Goal: Task Accomplishment & Management: Use online tool/utility

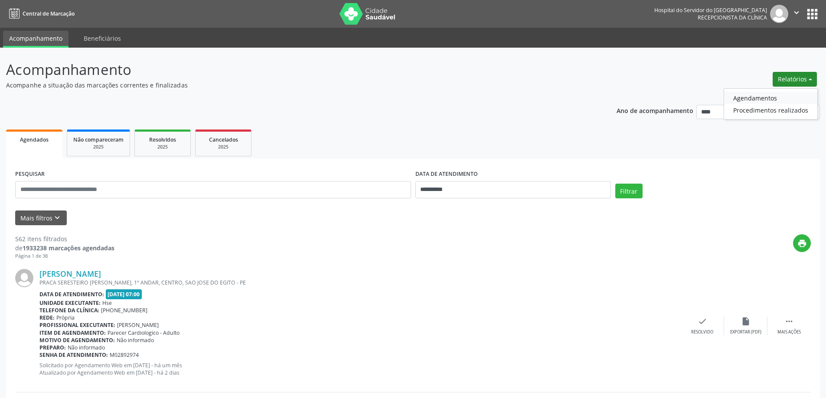
click at [770, 100] on link "Agendamentos" at bounding box center [770, 98] width 93 height 12
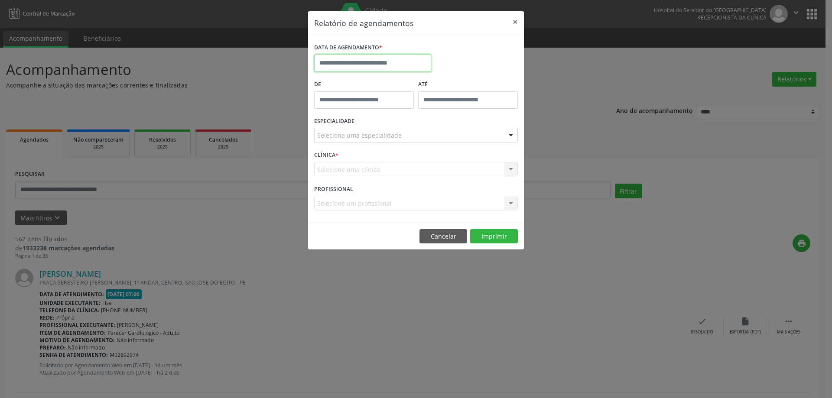
click at [390, 55] on input "text" at bounding box center [372, 63] width 117 height 17
click at [391, 60] on input "text" at bounding box center [372, 63] width 117 height 17
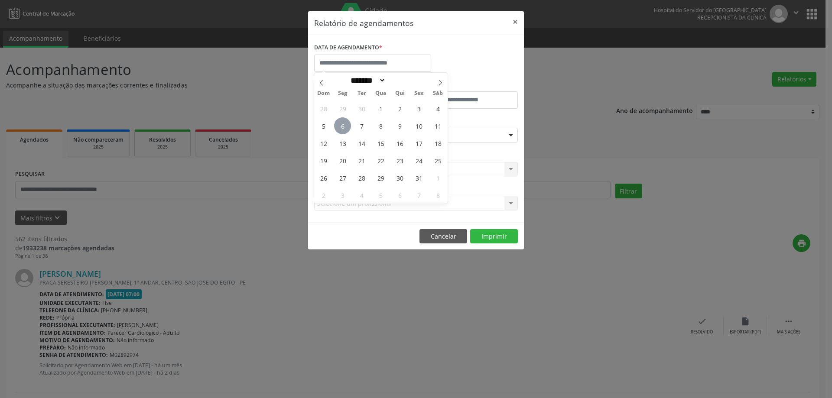
click at [347, 130] on span "6" at bounding box center [342, 125] width 17 height 17
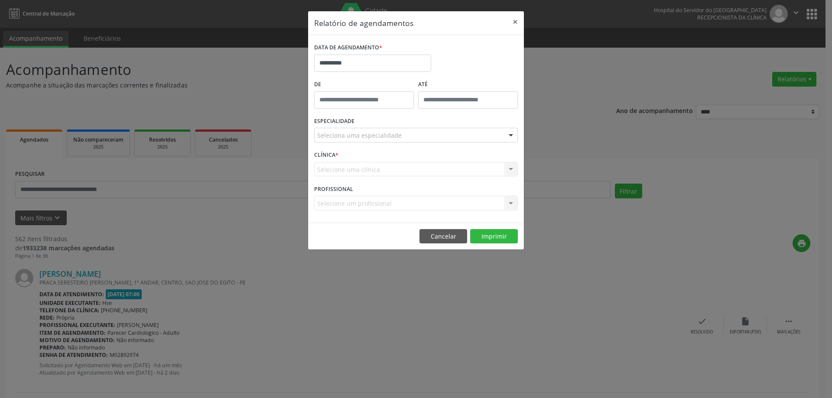
click at [408, 134] on div "Seleciona uma especialidade" at bounding box center [416, 135] width 204 height 15
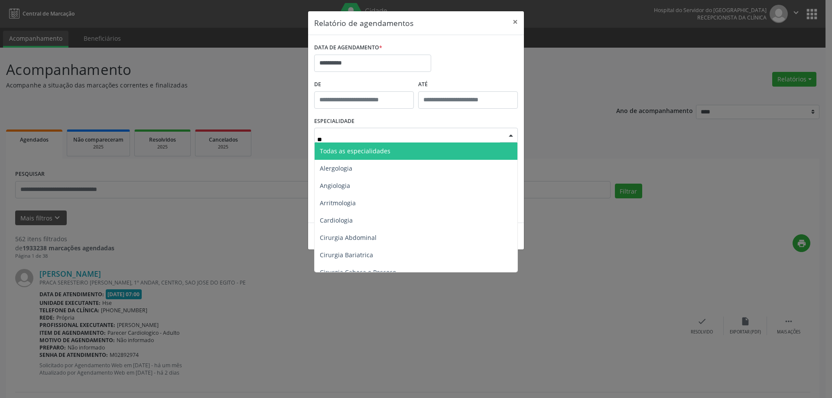
type input "***"
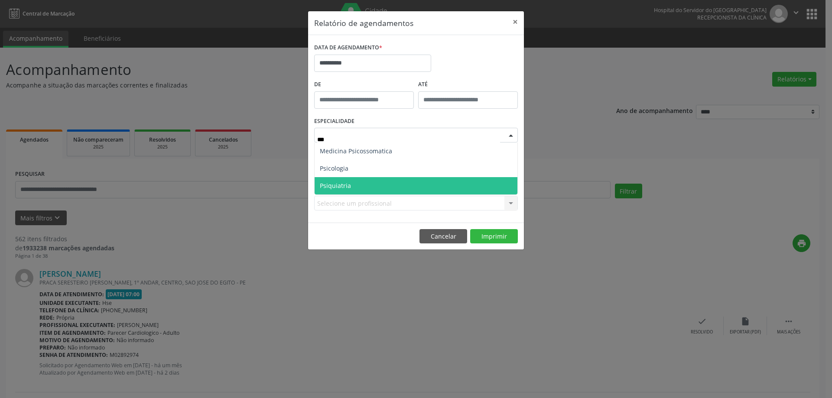
click at [382, 189] on span "Psiquiatria" at bounding box center [416, 185] width 203 height 17
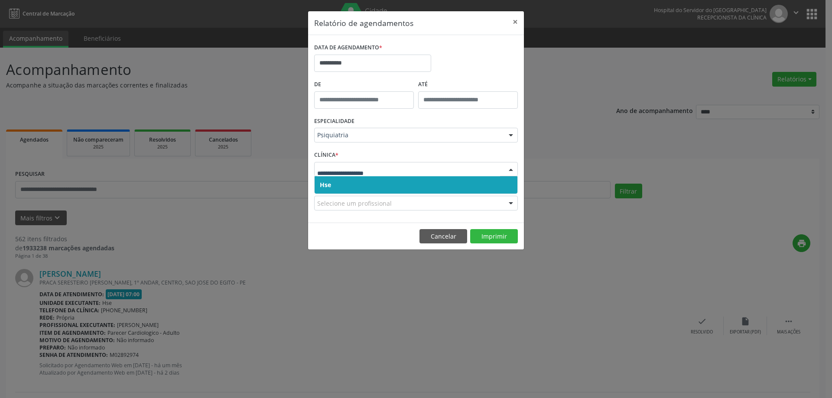
click at [361, 179] on span "Hse" at bounding box center [416, 184] width 203 height 17
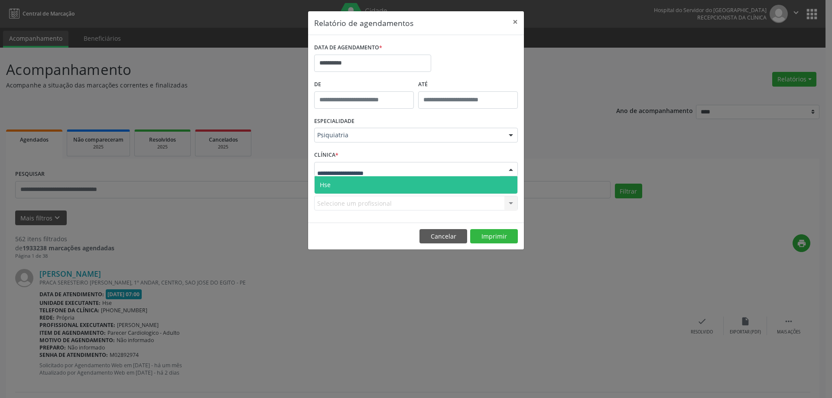
click at [368, 187] on span "Hse" at bounding box center [416, 184] width 203 height 17
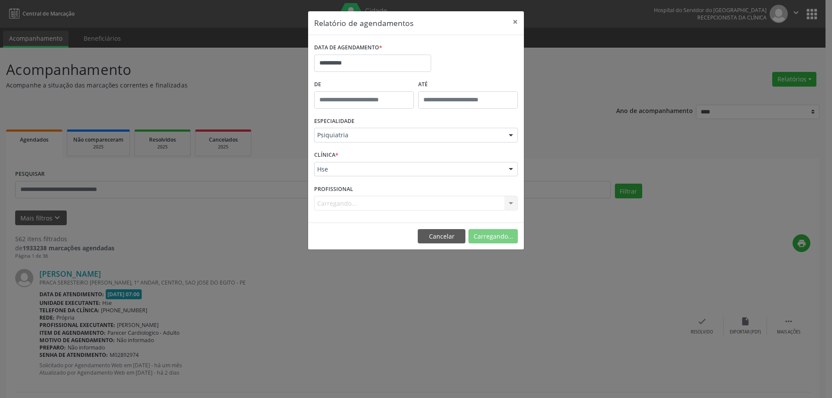
click at [386, 198] on div "Carregando... Todos os profissionais [PERSON_NAME] [PERSON_NAME] das Neves [PER…" at bounding box center [416, 203] width 204 height 15
click at [387, 203] on div "Carregando... Todos os profissionais [PERSON_NAME] [PERSON_NAME] das Neves [PER…" at bounding box center [416, 203] width 204 height 15
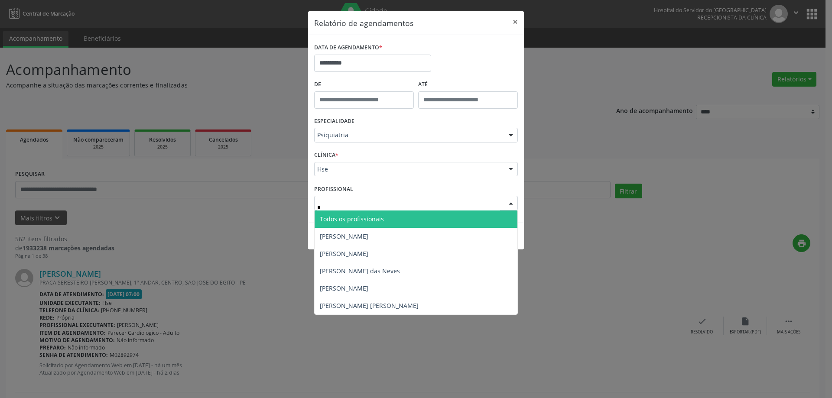
type input "**"
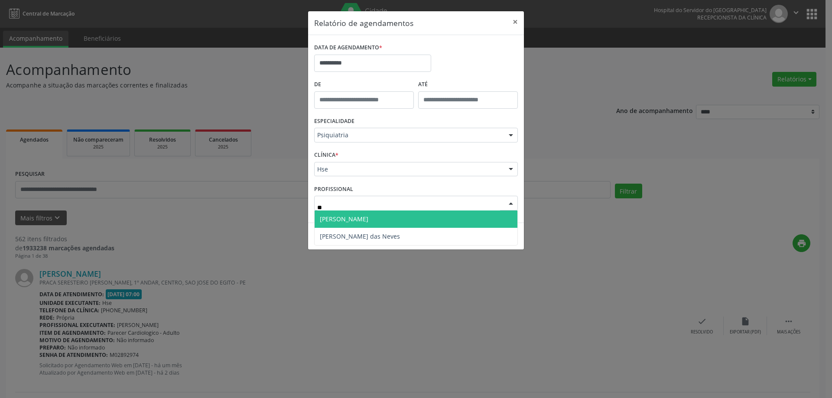
click at [388, 217] on span "[PERSON_NAME]" at bounding box center [416, 219] width 203 height 17
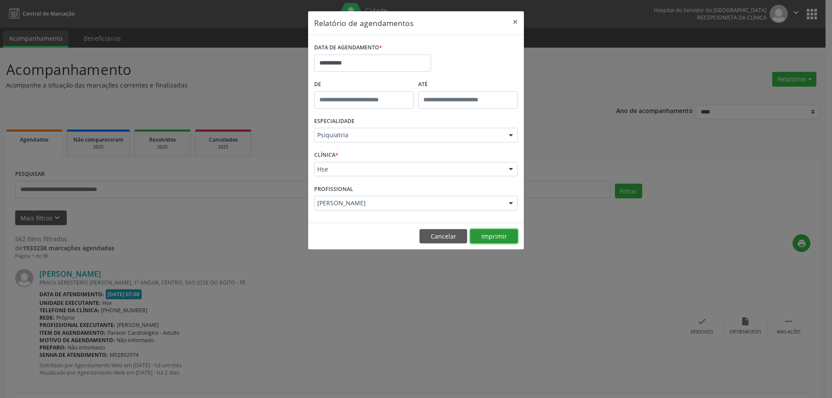
click at [504, 239] on button "Imprimir" at bounding box center [494, 236] width 48 height 15
